Goal: Navigation & Orientation: Understand site structure

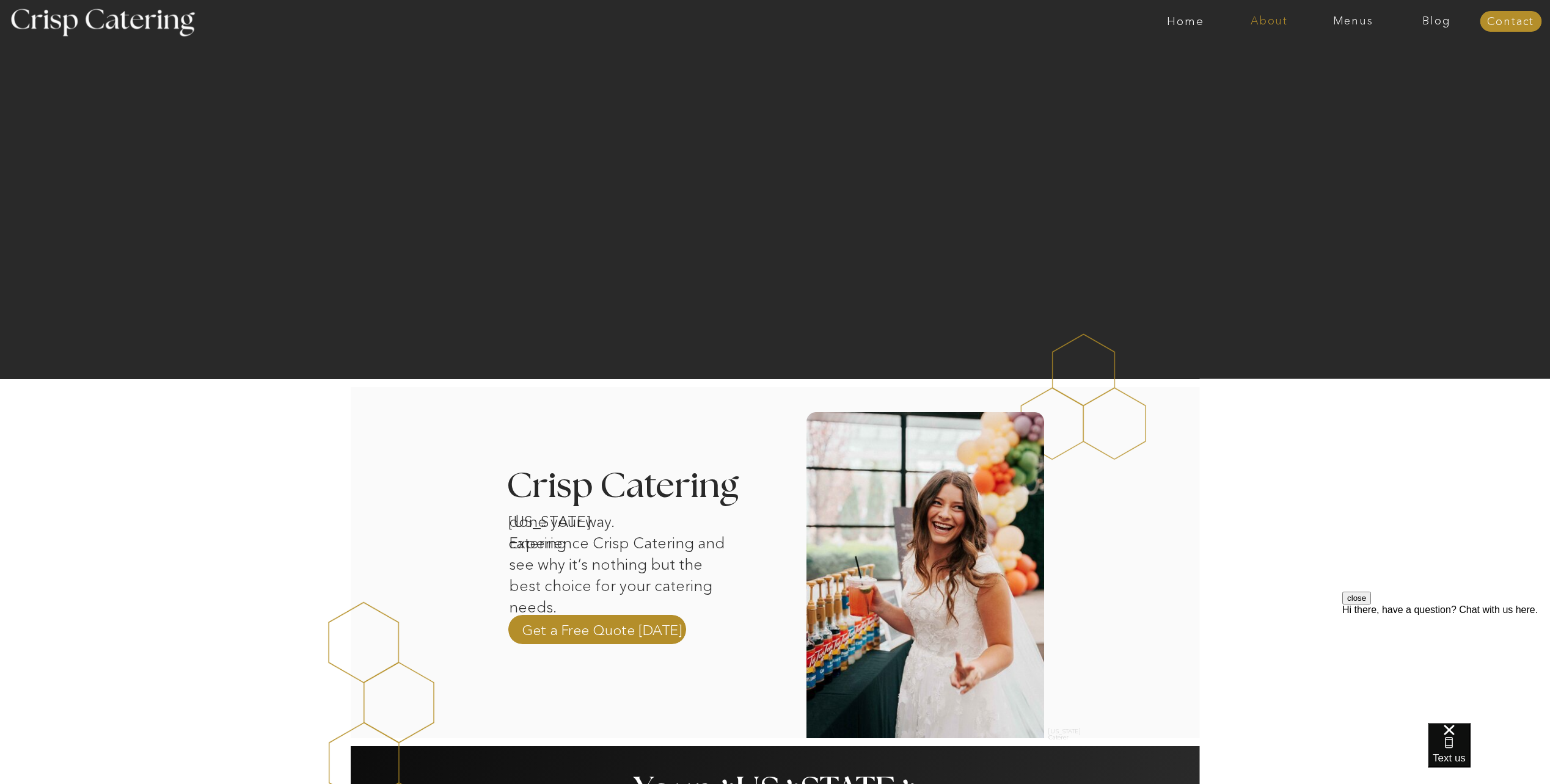
click at [1268, 24] on nav "About" at bounding box center [1270, 21] width 84 height 12
click at [1282, 59] on nav "About Crisp" at bounding box center [1273, 56] width 70 height 11
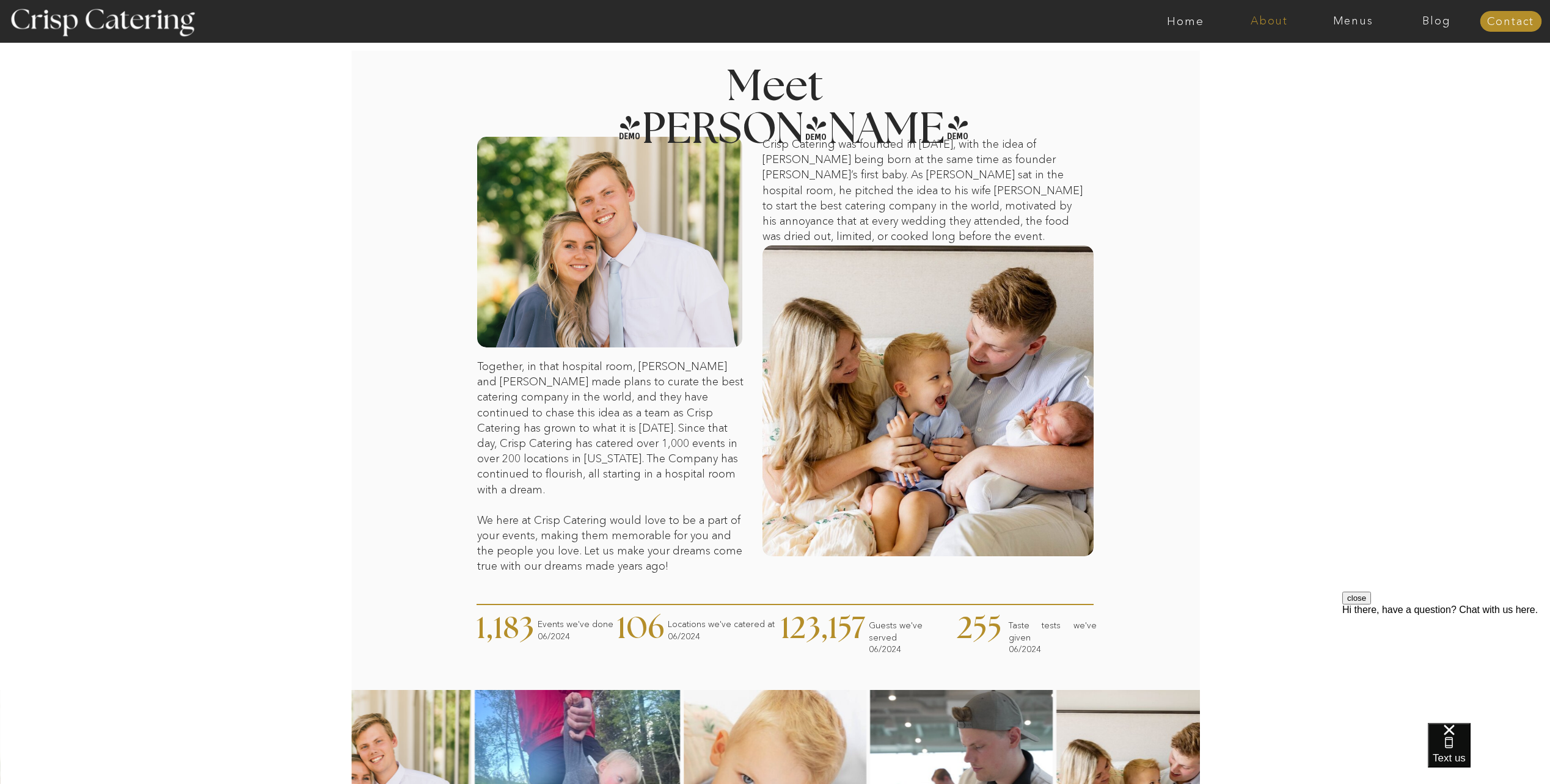
click at [1283, 17] on nav "About" at bounding box center [1270, 21] width 84 height 12
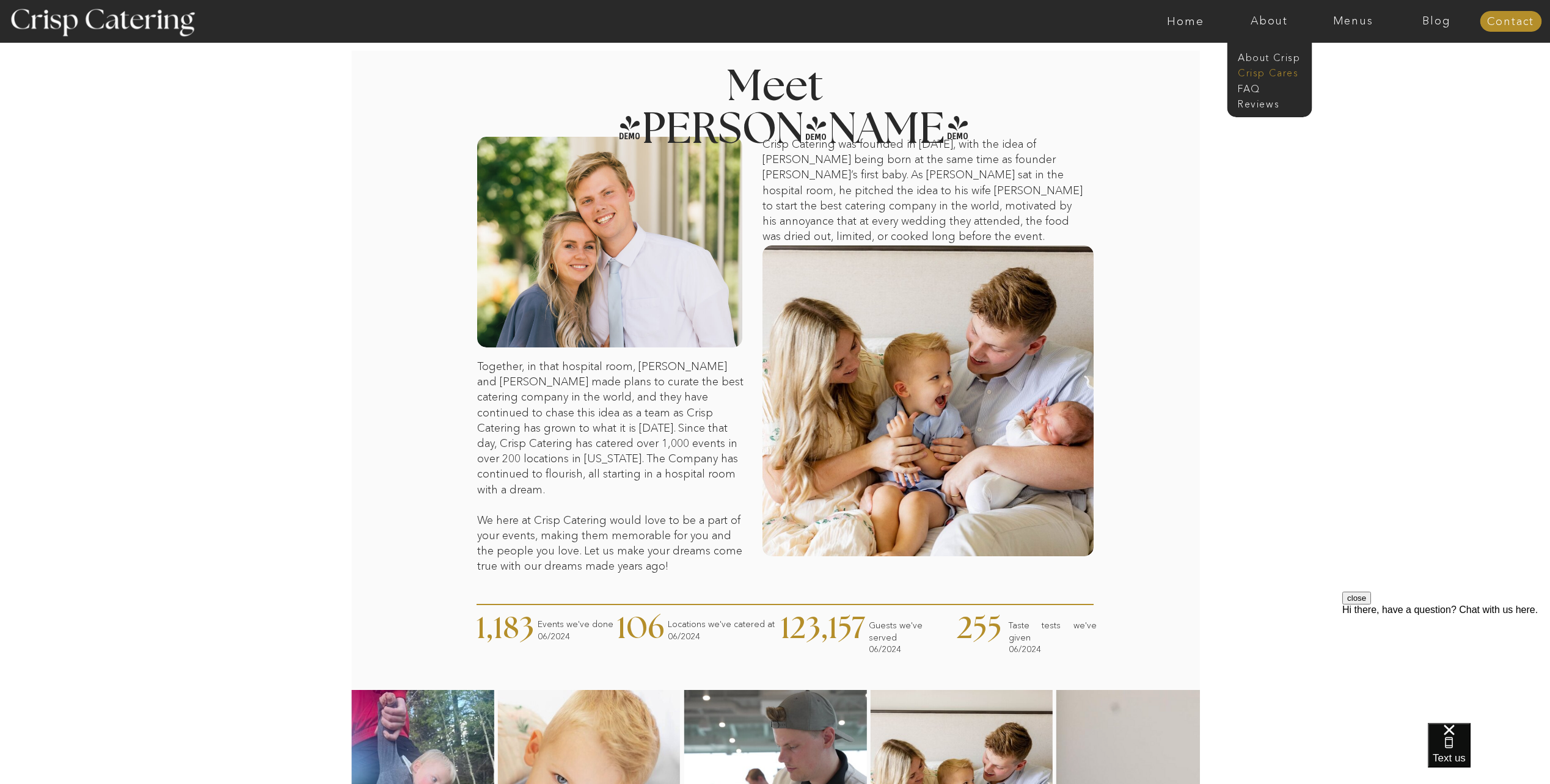
click at [1277, 77] on nav "Crisp Cares" at bounding box center [1273, 72] width 70 height 11
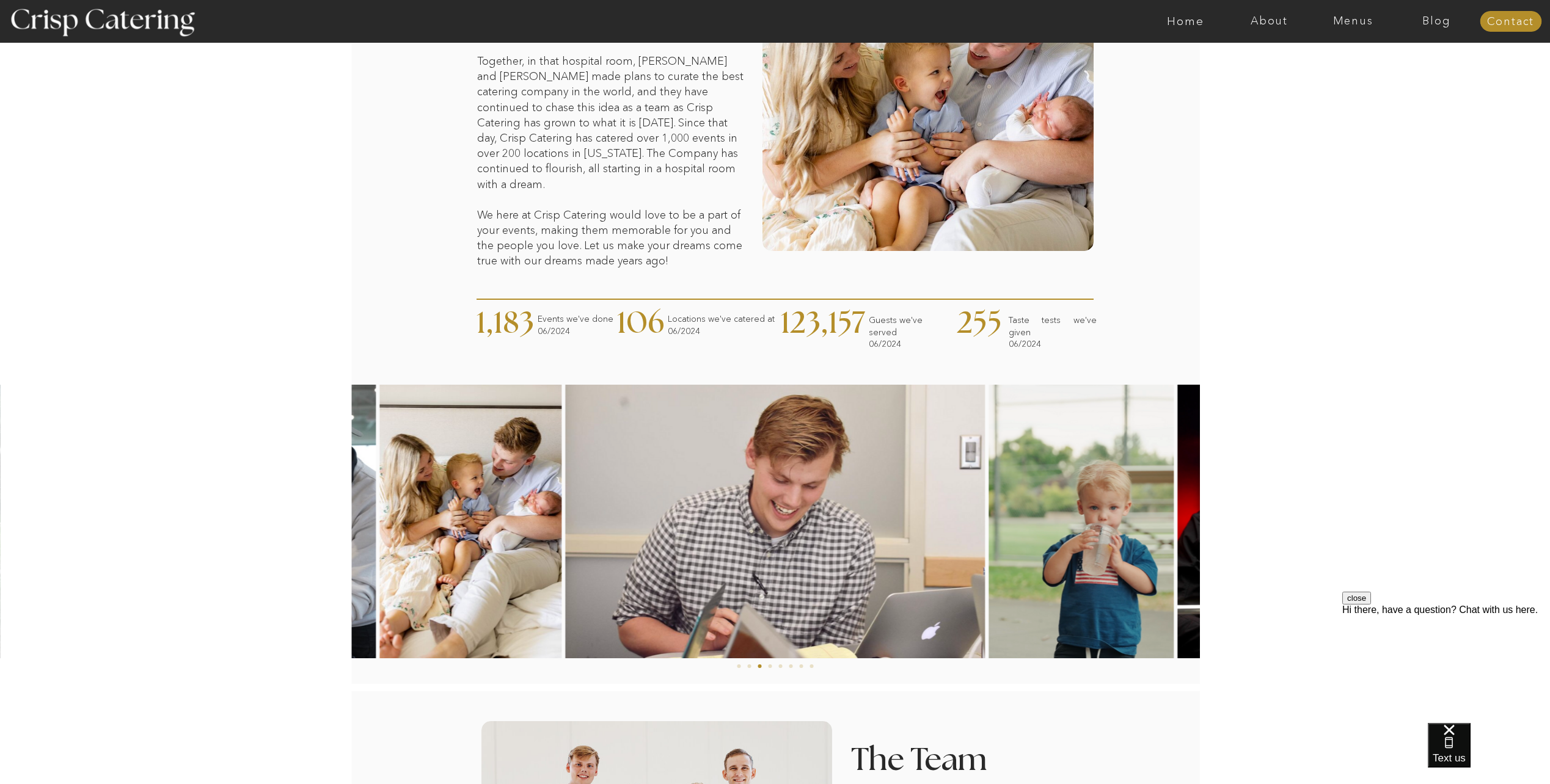
scroll to position [507, 0]
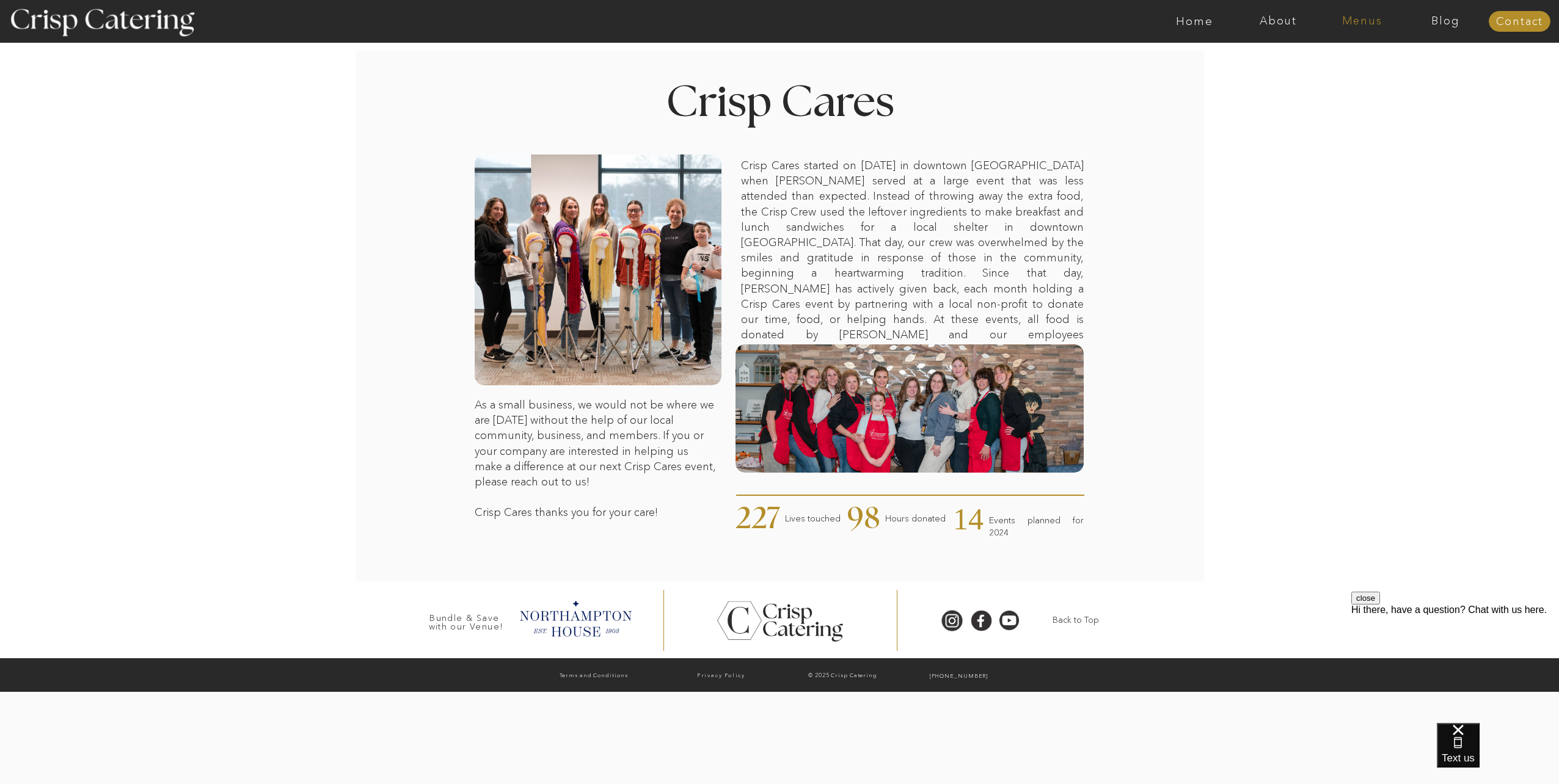
click at [1375, 23] on nav "Menus" at bounding box center [1362, 21] width 84 height 12
click at [1297, 20] on nav "About" at bounding box center [1279, 21] width 84 height 12
click at [1359, 23] on nav "Menus" at bounding box center [1362, 21] width 84 height 12
click at [1443, 28] on div at bounding box center [827, 21] width 1937 height 43
click at [1179, 19] on nav "Home" at bounding box center [1195, 21] width 84 height 12
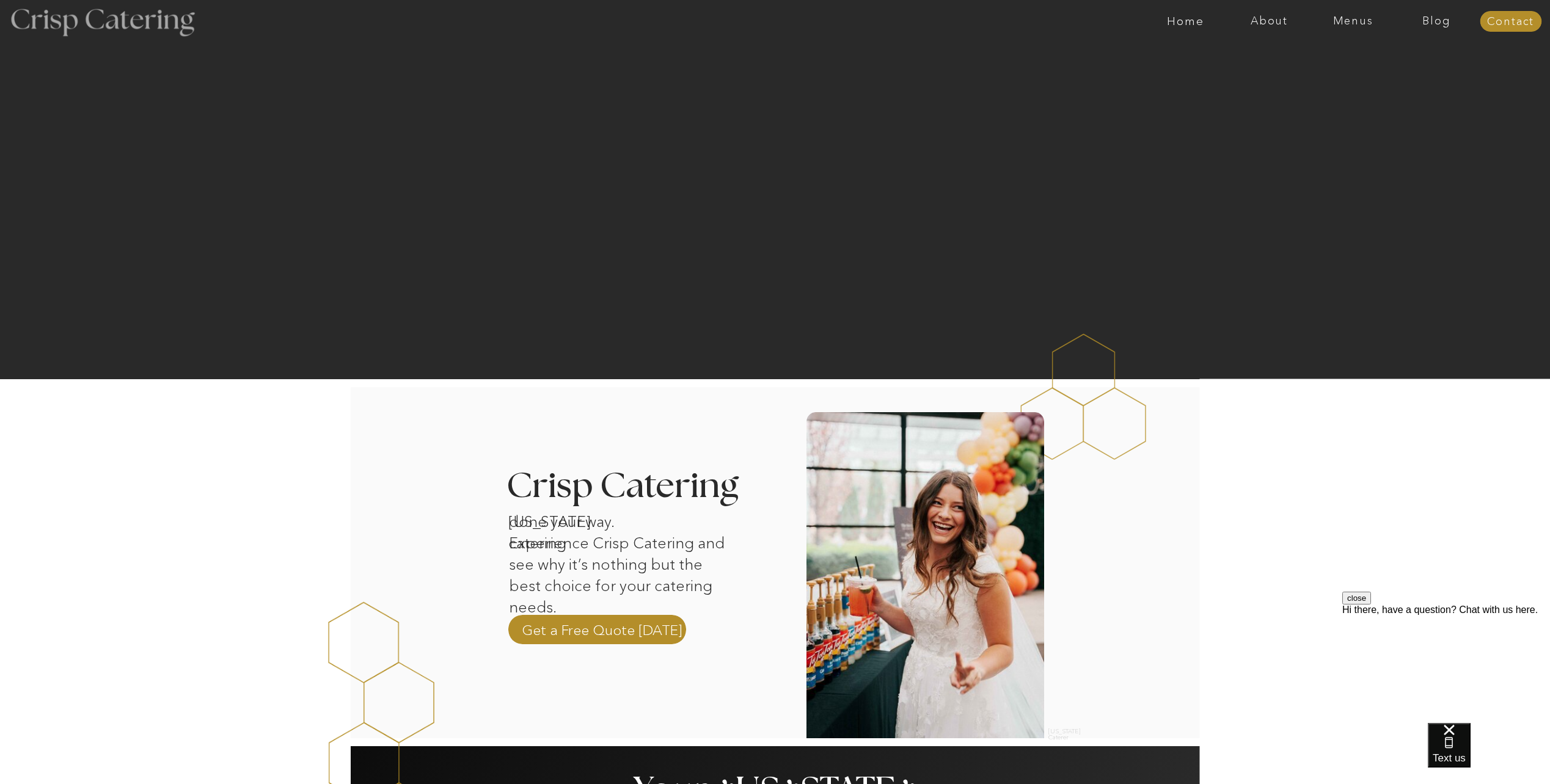
click at [129, 23] on div at bounding box center [101, 21] width 224 height 115
